Goal: Complete application form

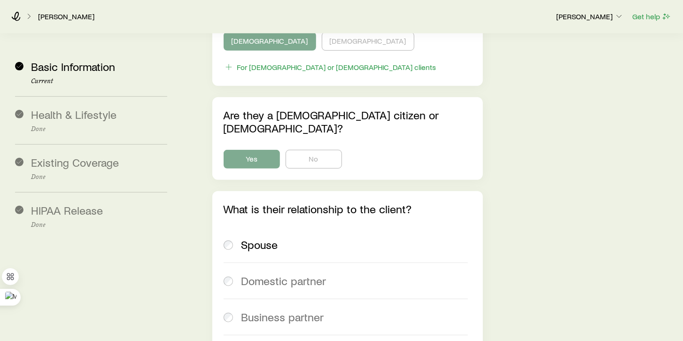
scroll to position [2863, 0]
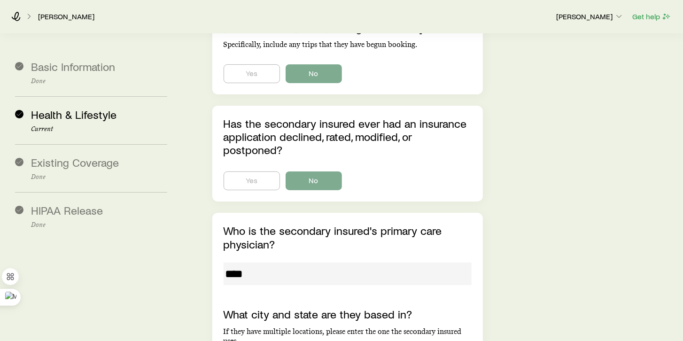
scroll to position [11980, 0]
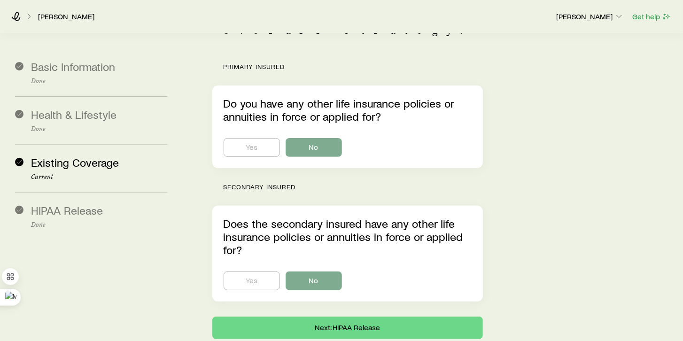
scroll to position [183, 0]
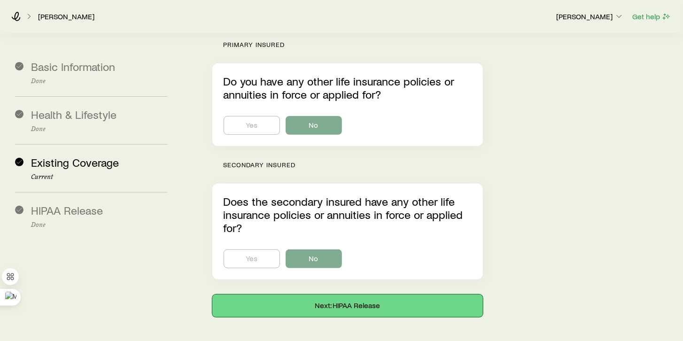
click at [358, 295] on button "Next: HIPAA Release" at bounding box center [347, 306] width 271 height 23
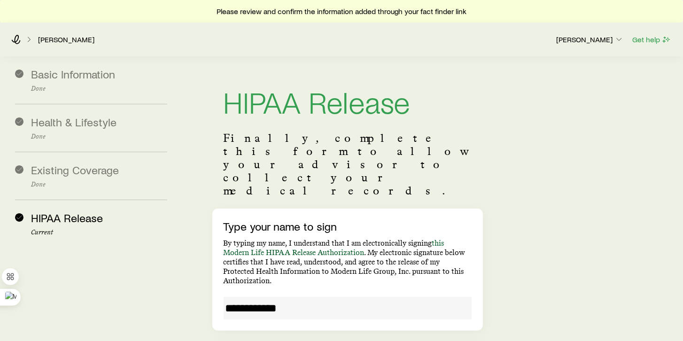
scroll to position [134, 0]
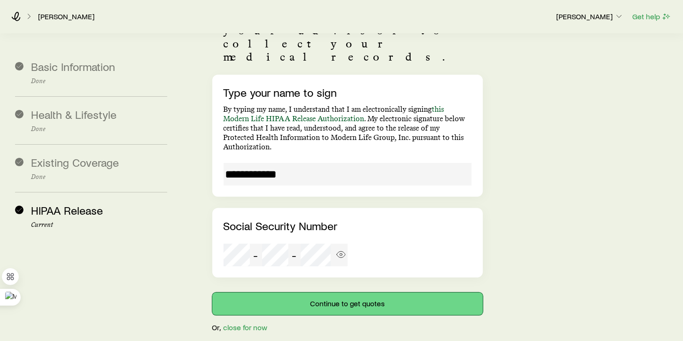
click at [359, 293] on button "Continue to get quotes" at bounding box center [347, 304] width 271 height 23
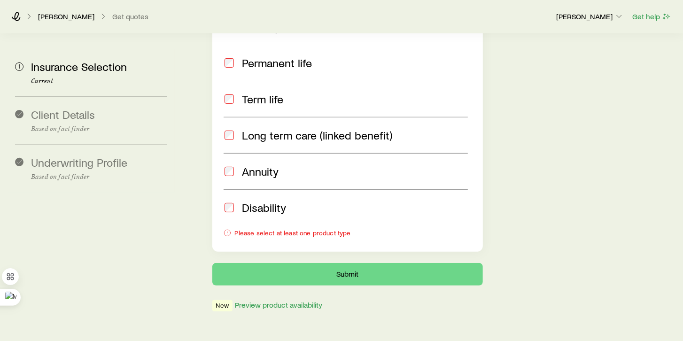
scroll to position [27, 0]
